Goal: Information Seeking & Learning: Learn about a topic

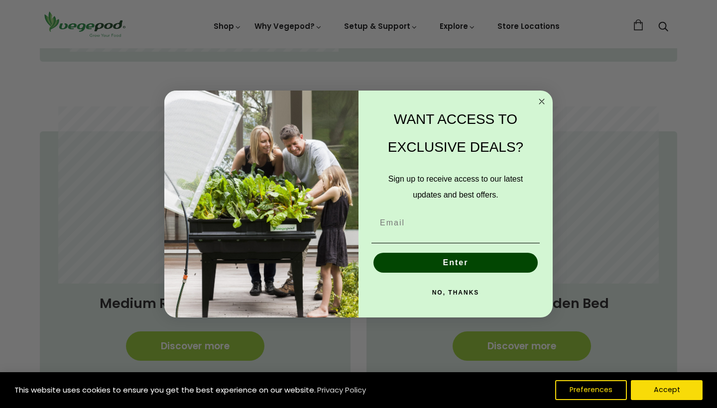
scroll to position [721, 0]
click at [540, 99] on circle "Close dialog" at bounding box center [541, 101] width 11 height 11
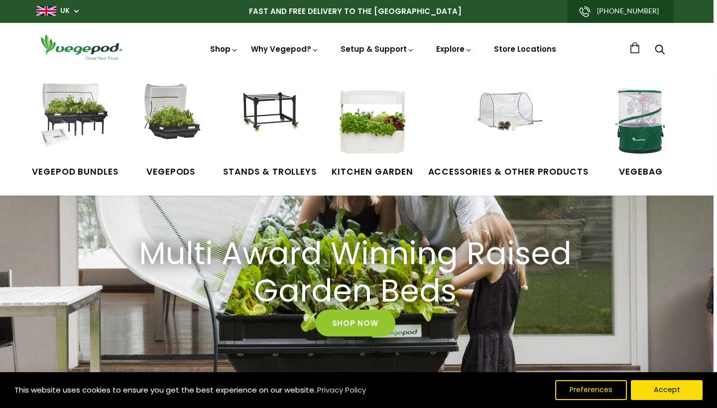
scroll to position [0, 855]
click at [514, 104] on img at bounding box center [508, 121] width 75 height 75
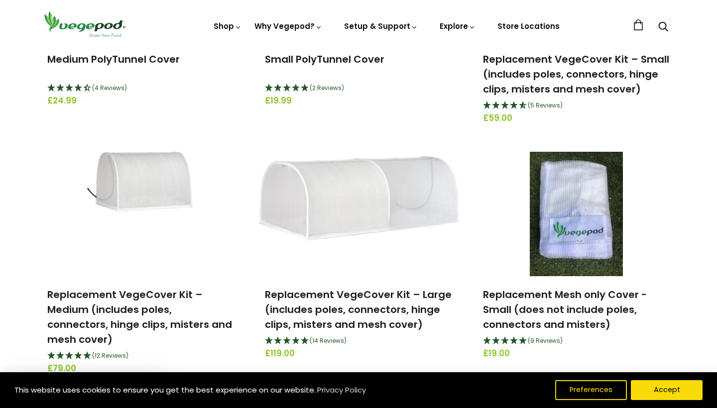
scroll to position [166, 0]
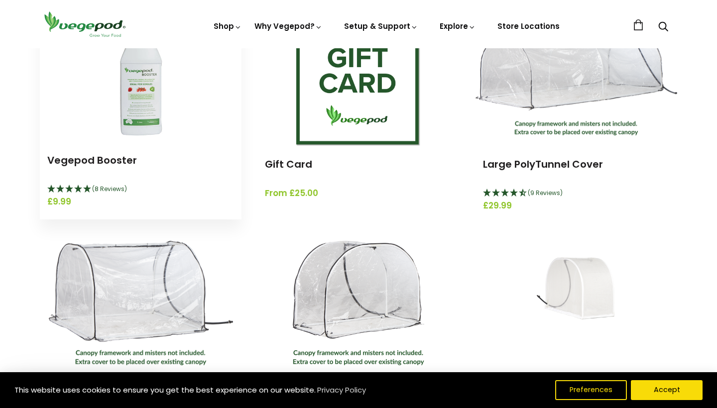
click at [187, 147] on div "Vegepod Booster (8 Reviews) £9.99" at bounding box center [141, 181] width 202 height 78
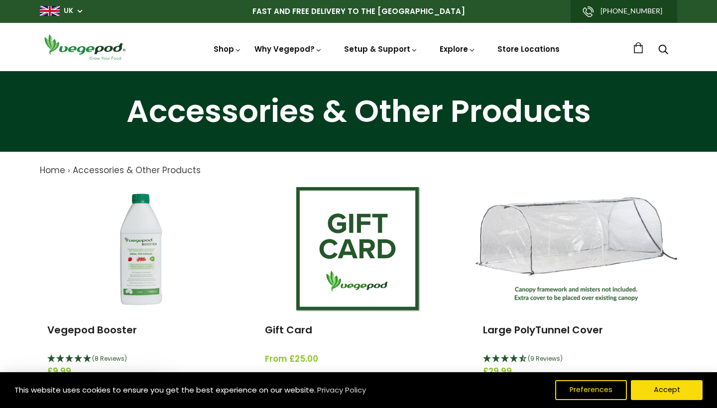
scroll to position [0, 0]
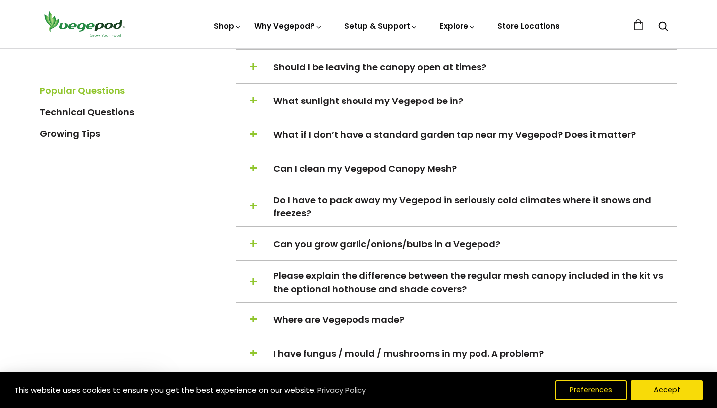
scroll to position [385, 0]
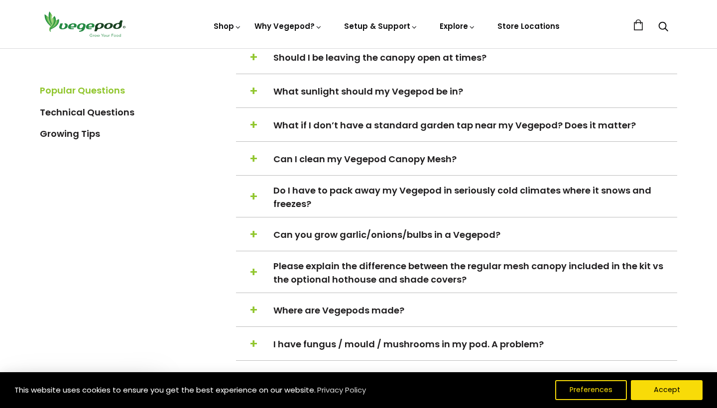
click at [267, 267] on h5 "+ − Please explain the difference between the regular mesh canopy included in t…" at bounding box center [456, 272] width 441 height 27
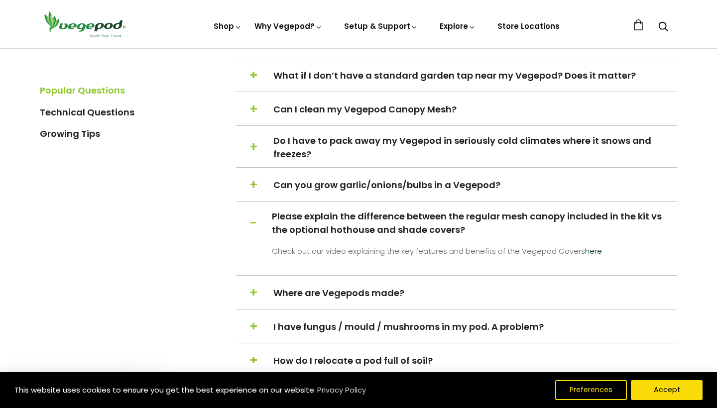
scroll to position [436, 0]
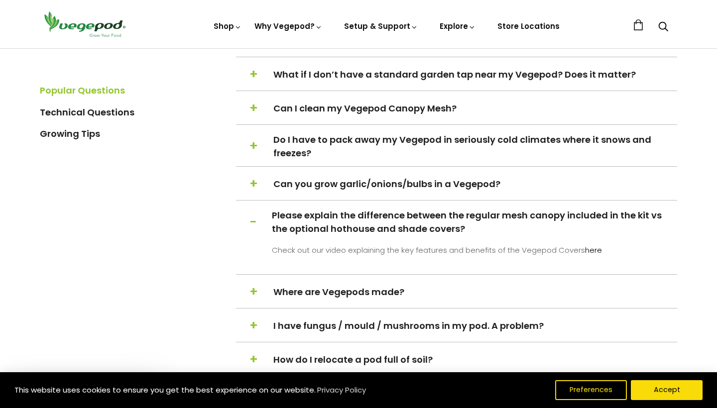
click at [591, 250] on link "here" at bounding box center [593, 250] width 17 height 10
